Goal: Information Seeking & Learning: Learn about a topic

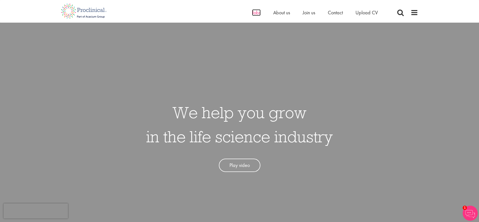
click at [258, 13] on span "Jobs" at bounding box center [256, 12] width 9 height 7
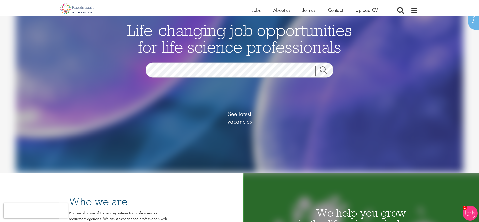
scroll to position [44, 0]
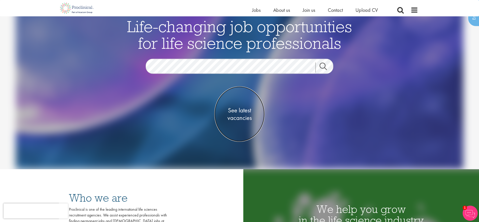
click at [237, 111] on span "See latest vacancies" at bounding box center [239, 113] width 50 height 15
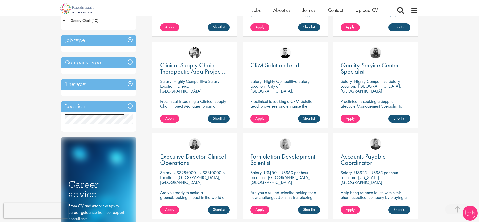
scroll to position [172, 0]
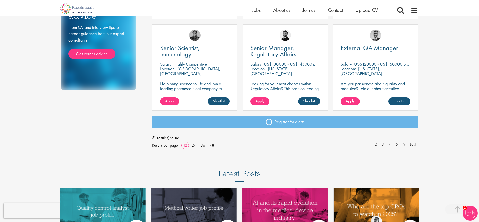
scroll to position [363, 0]
click at [374, 144] on link "2" at bounding box center [375, 144] width 7 height 6
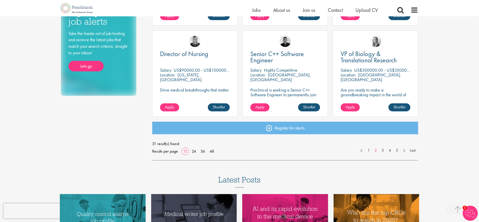
scroll to position [358, 0]
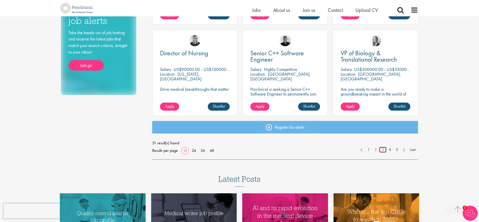
click at [382, 149] on link "3" at bounding box center [382, 150] width 7 height 6
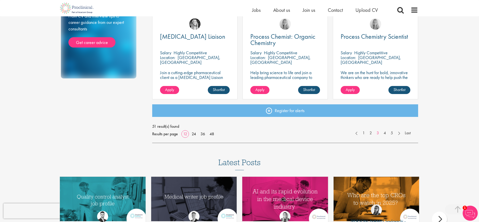
scroll to position [375, 0]
click at [384, 134] on link "4" at bounding box center [384, 133] width 7 height 6
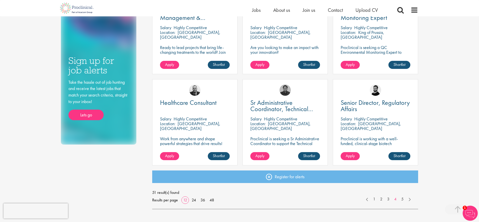
scroll to position [314, 0]
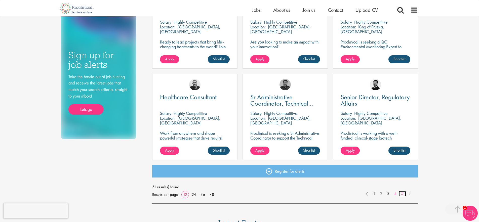
click at [403, 193] on link "5" at bounding box center [402, 194] width 7 height 6
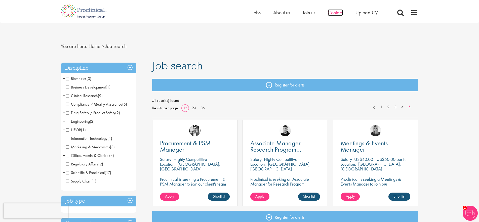
click at [330, 13] on span "Contact" at bounding box center [335, 12] width 15 height 7
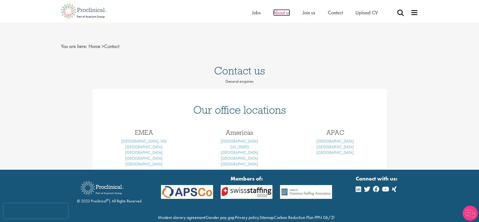
click at [280, 14] on span "About us" at bounding box center [281, 12] width 17 height 7
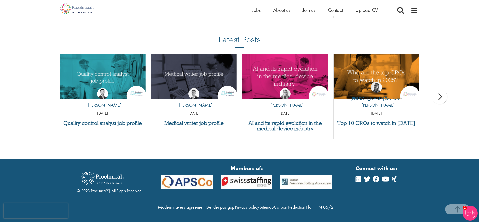
scroll to position [893, 0]
click at [36, 67] on div "Latest Posts Quality control analyst job profile by [PERSON_NAME] [DATE] Medica…" at bounding box center [239, 89] width 479 height 109
drag, startPoint x: 440, startPoint y: 86, endPoint x: 420, endPoint y: 87, distance: 20.1
click at [439, 89] on div "next" at bounding box center [439, 96] width 15 height 15
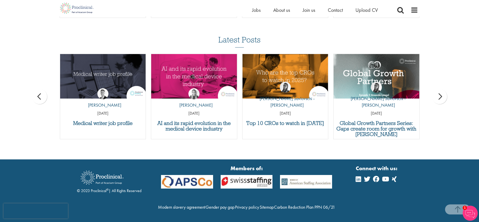
drag, startPoint x: 438, startPoint y: 85, endPoint x: 433, endPoint y: 86, distance: 5.4
click at [438, 89] on div "next" at bounding box center [439, 96] width 15 height 15
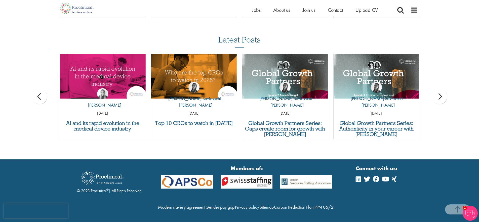
click at [438, 89] on div "next" at bounding box center [439, 96] width 15 height 15
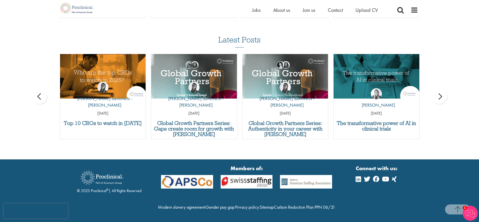
drag, startPoint x: 439, startPoint y: 86, endPoint x: 433, endPoint y: 87, distance: 6.1
click at [439, 89] on div "next" at bounding box center [439, 96] width 15 height 15
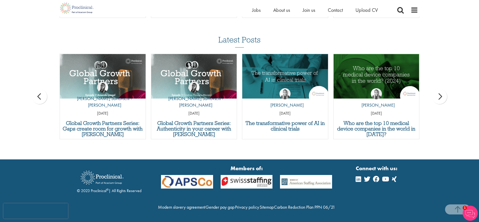
click at [438, 89] on div "next" at bounding box center [439, 96] width 15 height 15
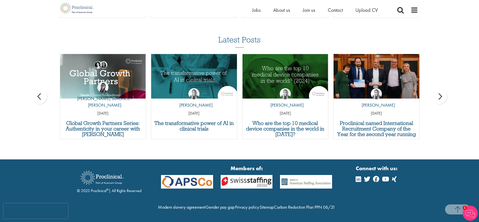
click at [442, 89] on div "next" at bounding box center [439, 96] width 15 height 15
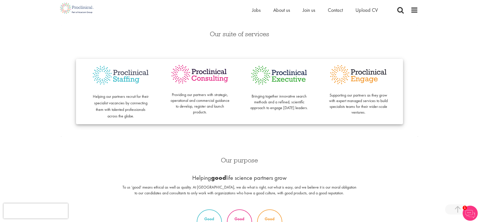
scroll to position [0, 0]
